Goal: Task Accomplishment & Management: Manage account settings

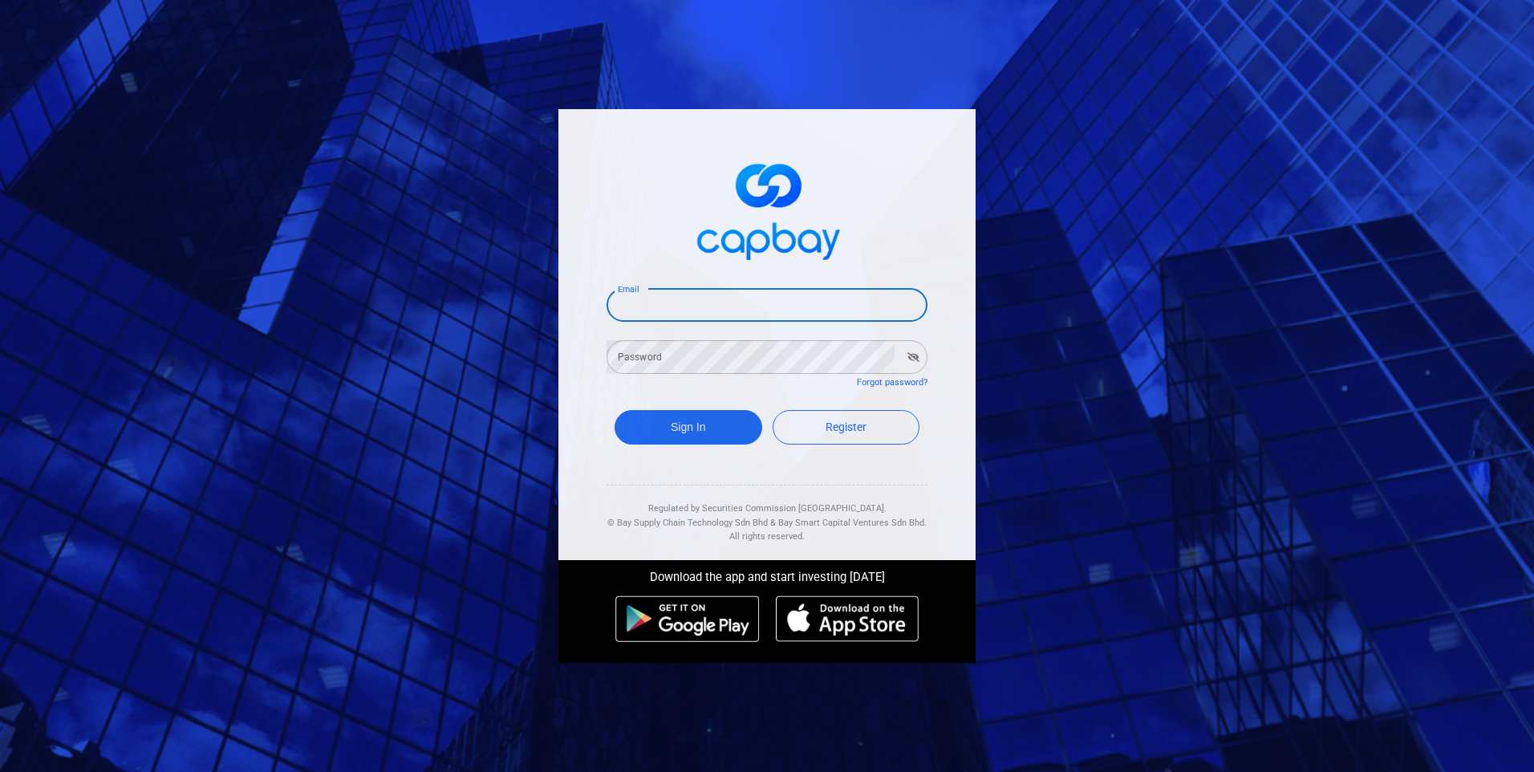
click at [715, 299] on input "Email" at bounding box center [766, 305] width 321 height 34
type input "[EMAIL_ADDRESS][DOMAIN_NAME]"
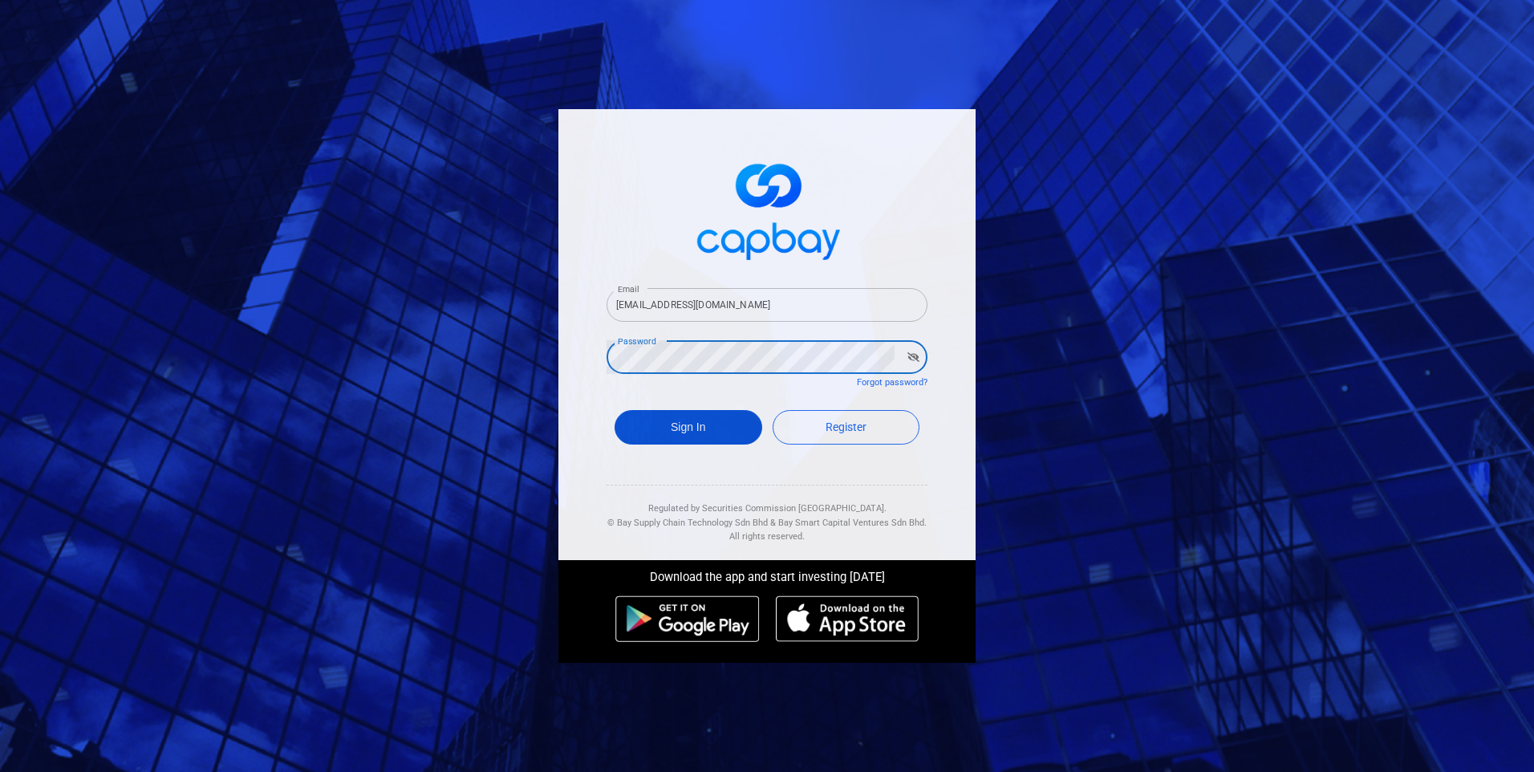
click at [731, 422] on button "Sign In" at bounding box center [688, 427] width 148 height 34
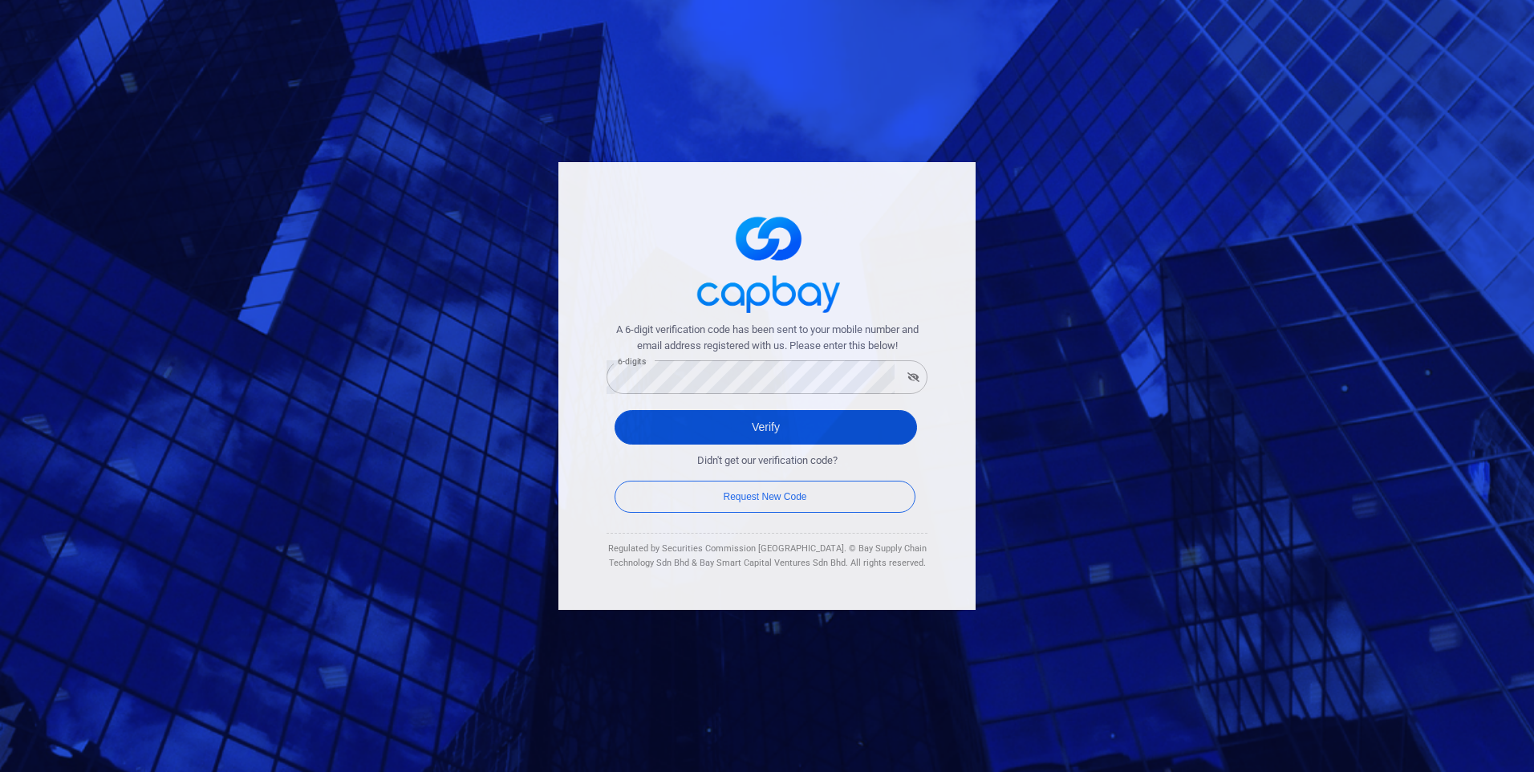
click at [760, 425] on button "Verify" at bounding box center [765, 427] width 302 height 34
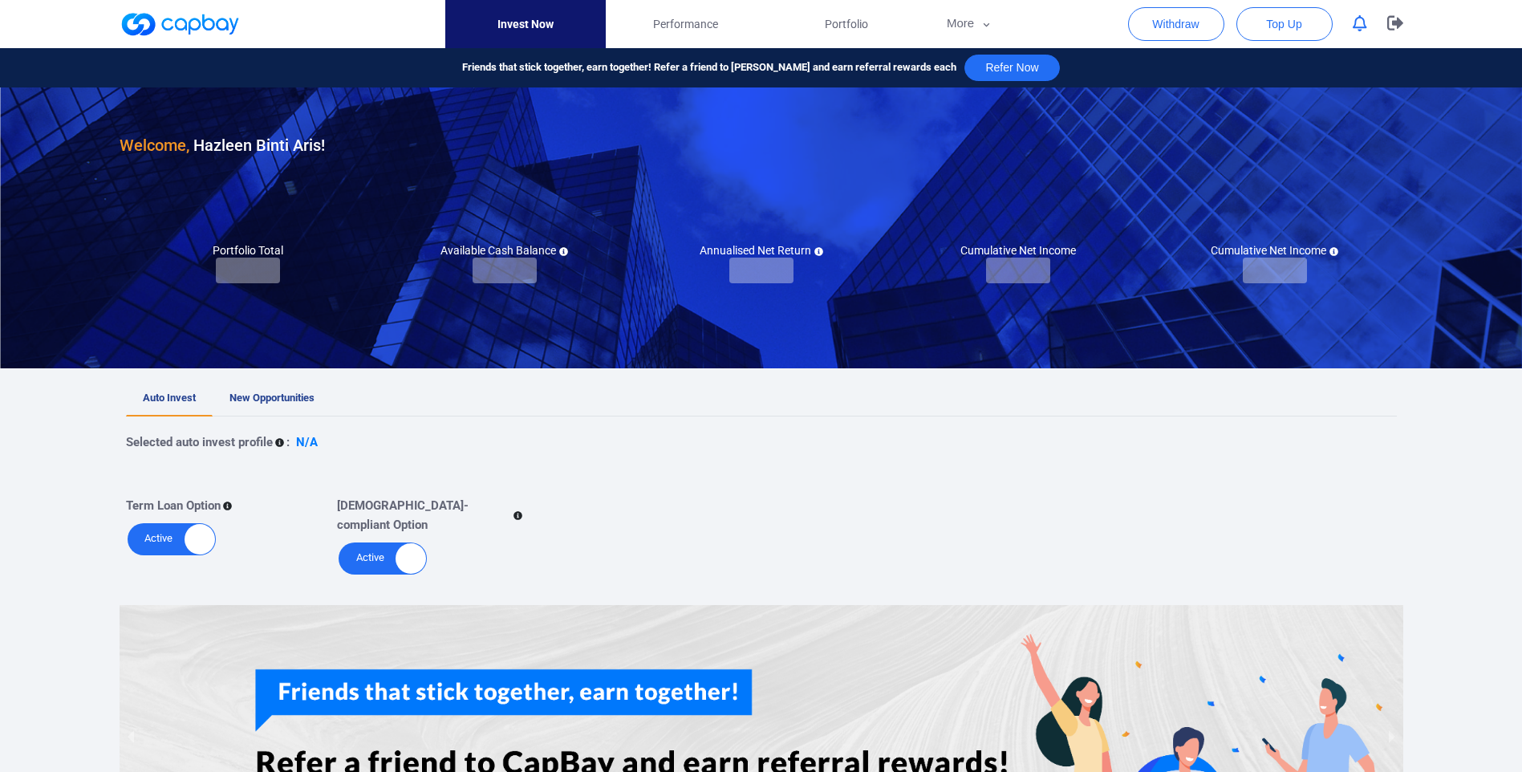
checkbox input "true"
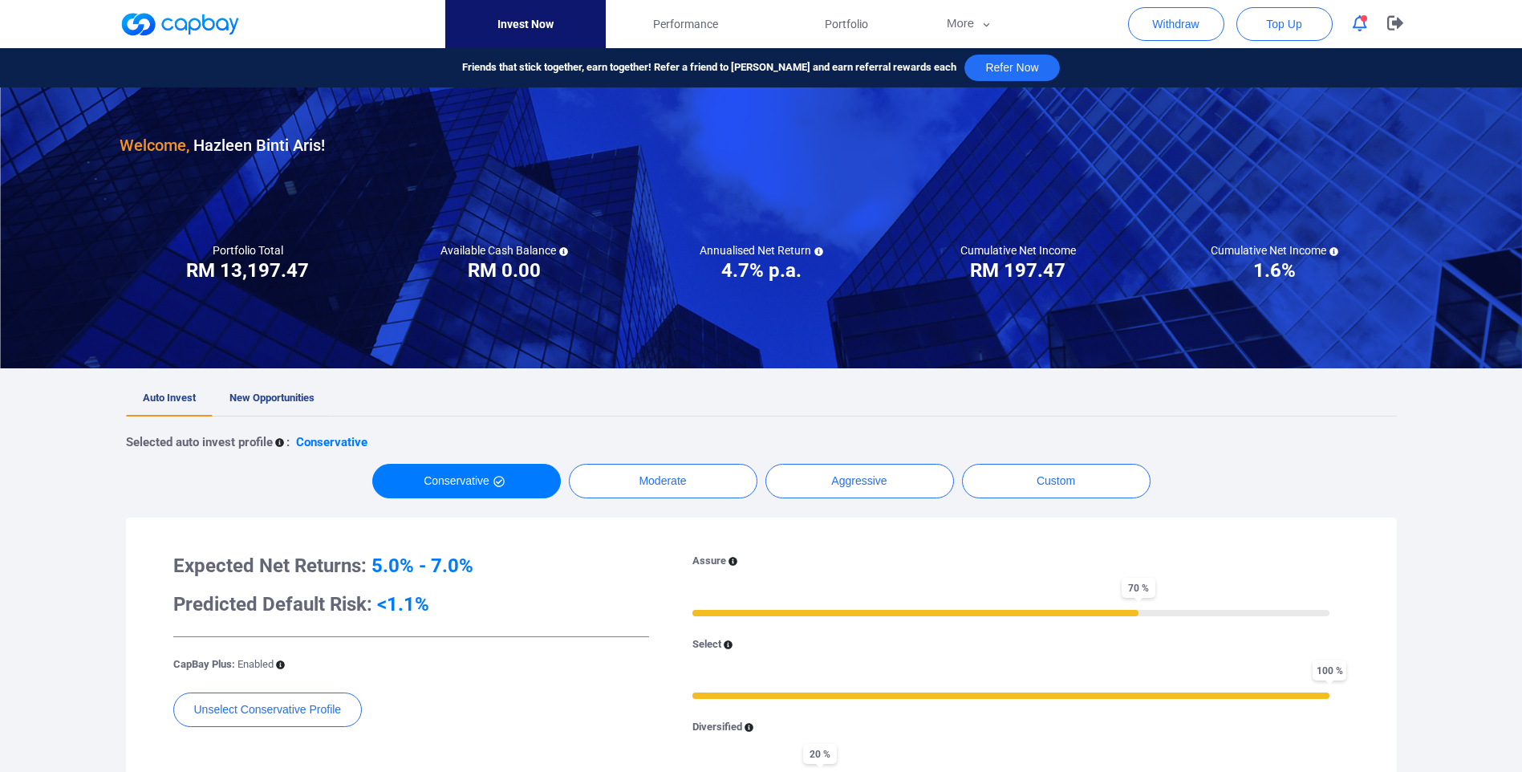
click at [298, 395] on span "New Opportunities" at bounding box center [271, 397] width 85 height 12
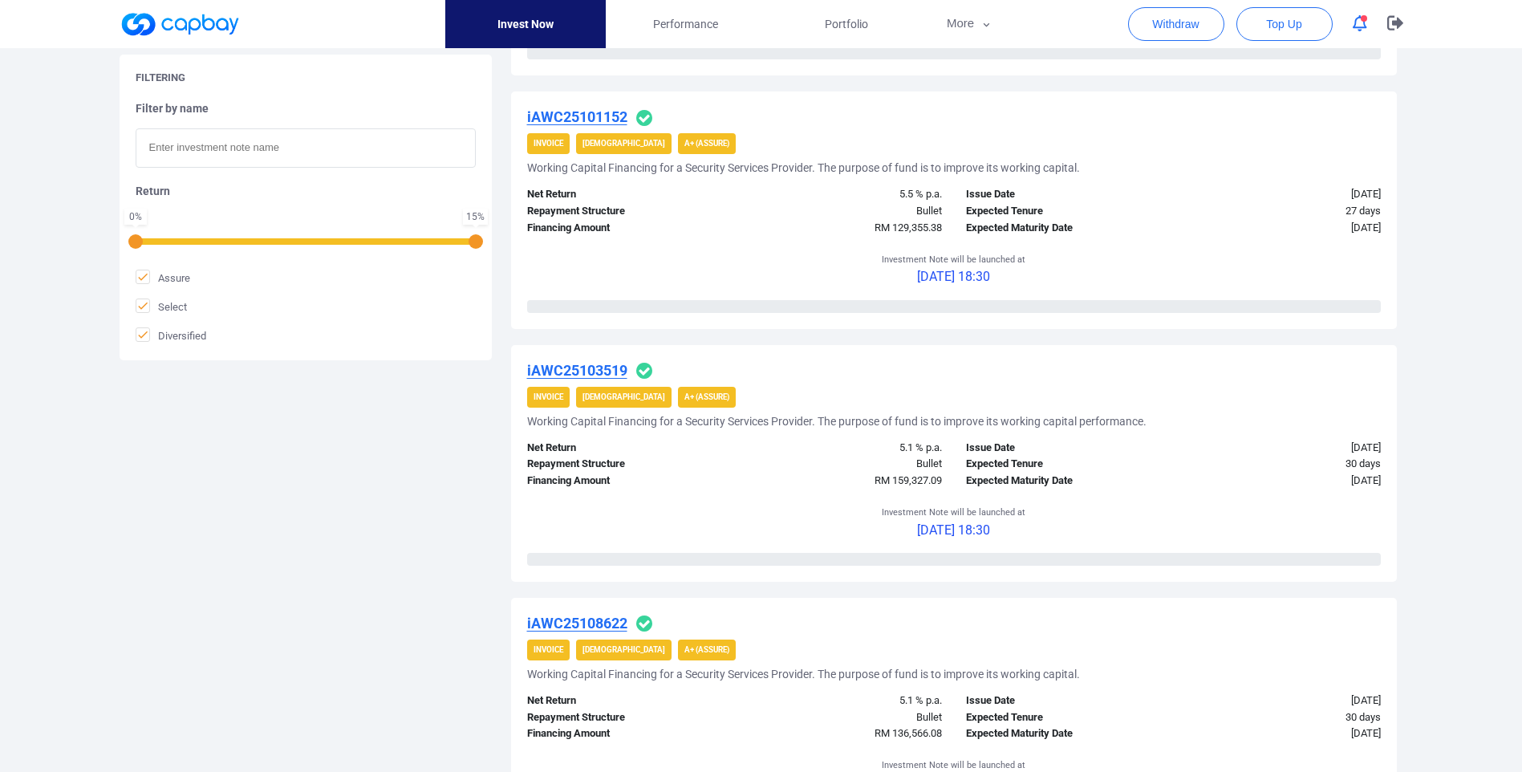
scroll to position [481, 0]
